Goal: Feedback & Contribution: Leave review/rating

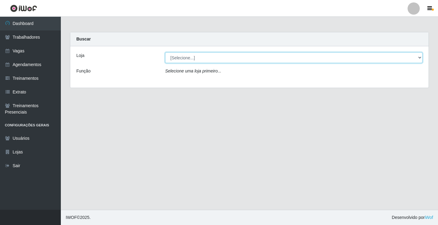
click at [185, 58] on select "[Selecione...] Edilicya Supermercado" at bounding box center [293, 57] width 257 height 11
select select "460"
click at [165, 52] on select "[Selecione...] Edilicya Supermercado" at bounding box center [293, 57] width 257 height 11
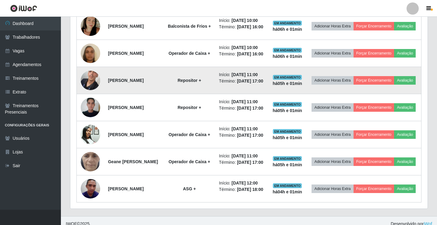
scroll to position [243, 0]
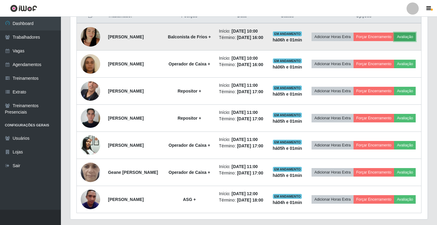
click at [394, 41] on button "Avaliação" at bounding box center [405, 37] width 22 height 9
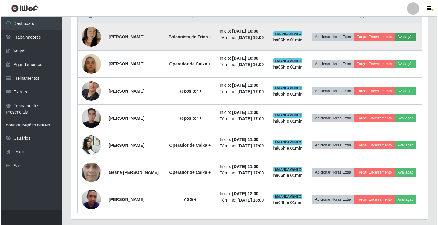
scroll to position [126, 354]
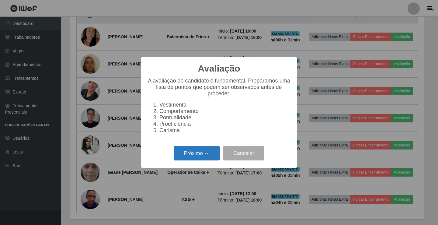
click at [188, 159] on button "Próximo →" at bounding box center [197, 153] width 46 height 14
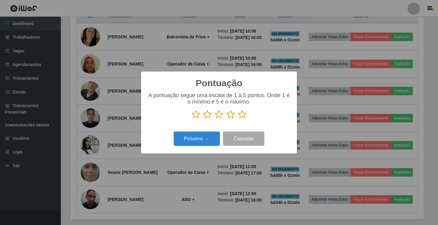
scroll to position [304143, 303915]
drag, startPoint x: 243, startPoint y: 114, endPoint x: 204, endPoint y: 134, distance: 43.8
click at [243, 115] on icon at bounding box center [242, 114] width 9 height 9
click at [238, 119] on input "radio" at bounding box center [238, 119] width 0 height 0
click at [202, 136] on button "Próximo →" at bounding box center [197, 138] width 46 height 14
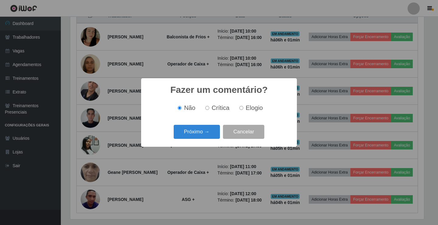
click at [242, 107] on input "Elogio" at bounding box center [241, 108] width 4 height 4
radio input "true"
click at [205, 131] on button "Próximo →" at bounding box center [197, 132] width 46 height 14
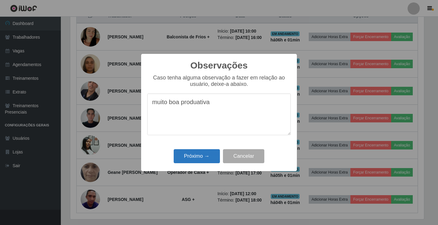
type textarea "muito boa produativa"
click at [218, 162] on button "Próximo →" at bounding box center [197, 156] width 46 height 14
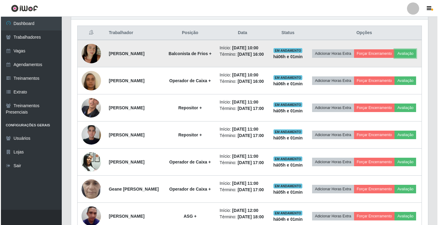
scroll to position [243, 0]
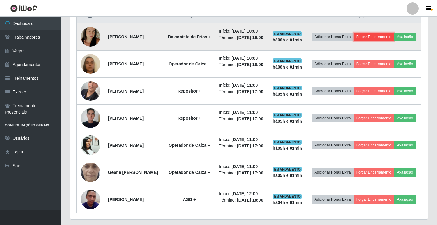
click at [394, 37] on button "Forçar Encerramento" at bounding box center [373, 37] width 41 height 9
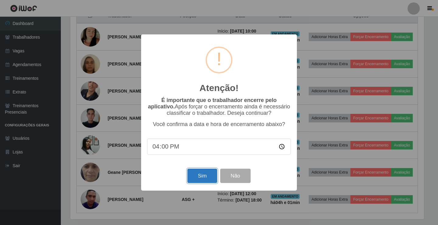
click at [197, 172] on button "Sim" at bounding box center [202, 176] width 30 height 14
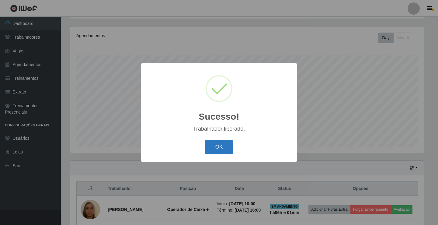
click at [227, 148] on button "OK" at bounding box center [219, 147] width 28 height 14
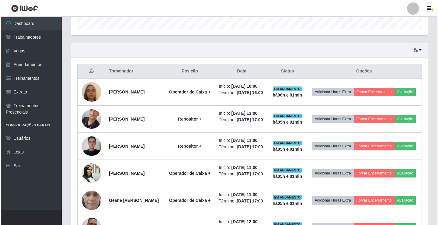
scroll to position [193, 0]
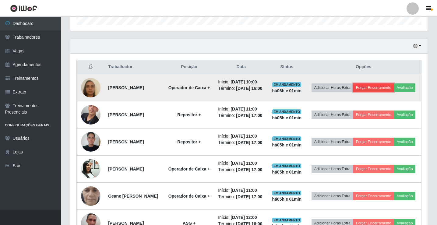
click at [377, 86] on button "Forçar Encerramento" at bounding box center [373, 87] width 41 height 9
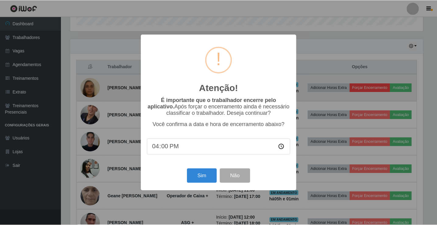
scroll to position [126, 354]
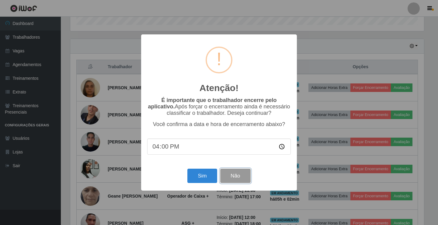
drag, startPoint x: 238, startPoint y: 176, endPoint x: 241, endPoint y: 174, distance: 3.7
click at [239, 176] on button "Não" at bounding box center [235, 176] width 30 height 14
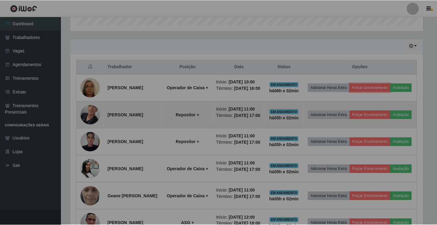
scroll to position [126, 357]
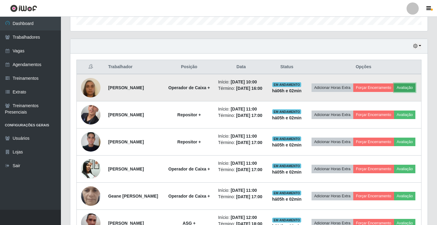
click at [394, 92] on button "Avaliação" at bounding box center [405, 87] width 22 height 9
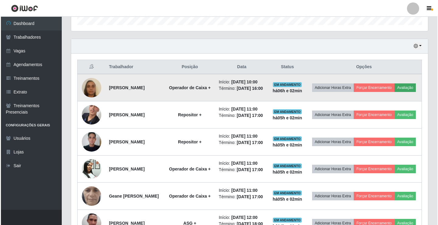
scroll to position [126, 354]
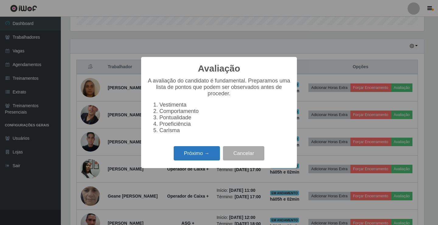
click at [195, 157] on button "Próximo →" at bounding box center [197, 153] width 46 height 14
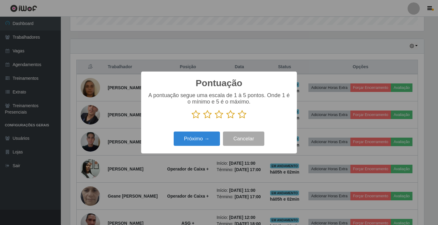
click at [244, 116] on icon at bounding box center [242, 114] width 9 height 9
click at [238, 119] on input "radio" at bounding box center [238, 119] width 0 height 0
click at [203, 141] on button "Próximo →" at bounding box center [197, 138] width 46 height 14
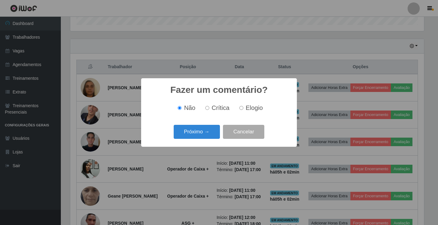
click at [248, 109] on span "Elogio" at bounding box center [254, 107] width 17 height 7
click at [243, 109] on input "Elogio" at bounding box center [241, 108] width 4 height 4
radio input "true"
click at [183, 138] on button "Próximo →" at bounding box center [197, 132] width 46 height 14
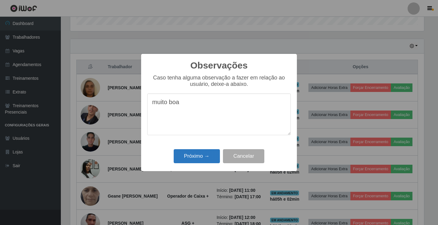
type textarea "muito boa"
click at [205, 163] on button "Próximo →" at bounding box center [197, 156] width 46 height 14
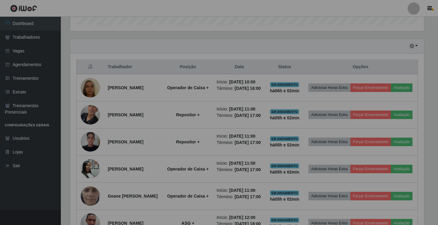
scroll to position [126, 357]
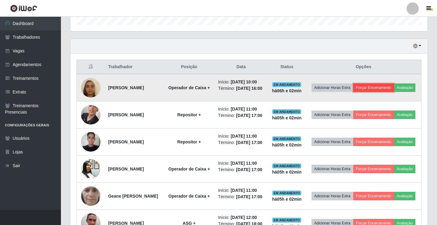
click at [389, 85] on button "Forçar Encerramento" at bounding box center [373, 87] width 41 height 9
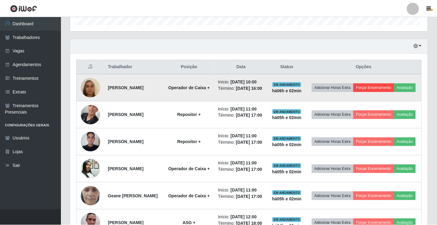
scroll to position [126, 354]
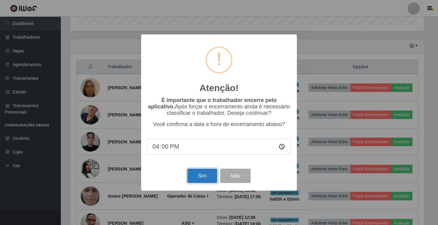
click at [193, 174] on button "Sim" at bounding box center [202, 176] width 30 height 14
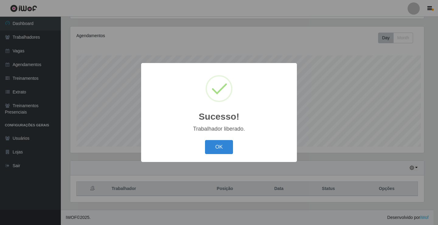
scroll to position [0, 0]
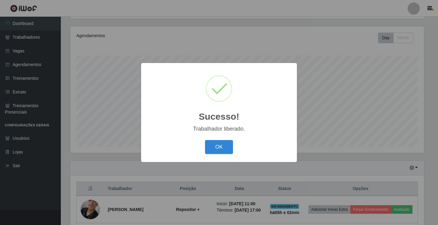
drag, startPoint x: 211, startPoint y: 141, endPoint x: 211, endPoint y: 145, distance: 3.3
click at [211, 143] on button "OK" at bounding box center [219, 147] width 28 height 14
